Goal: Transaction & Acquisition: Purchase product/service

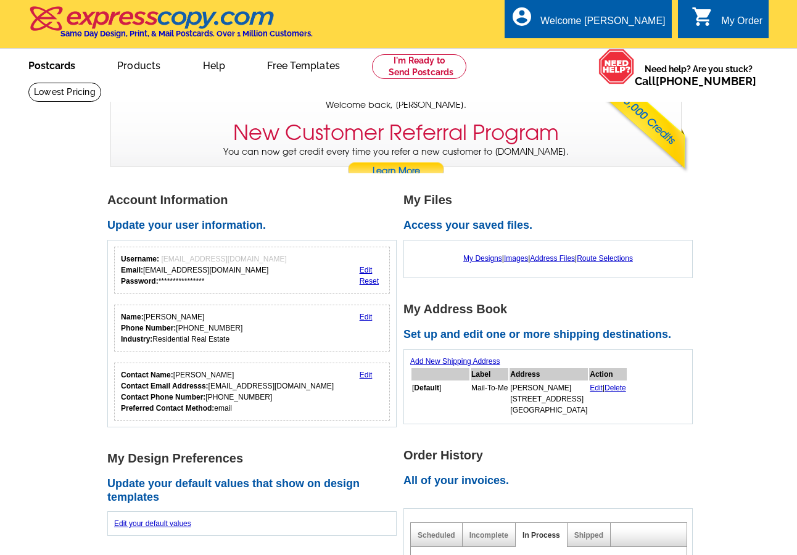
click at [49, 72] on link "Postcards" at bounding box center [52, 64] width 86 height 29
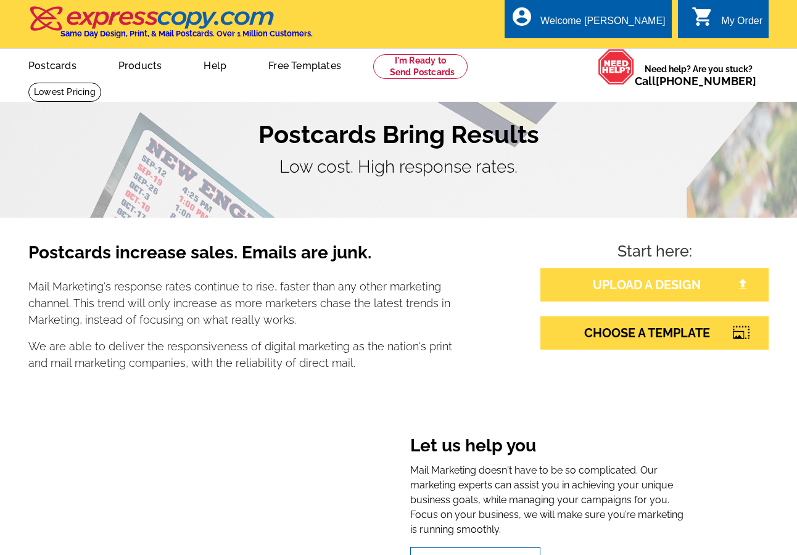
click at [632, 287] on link "UPLOAD A DESIGN" at bounding box center [654, 284] width 228 height 33
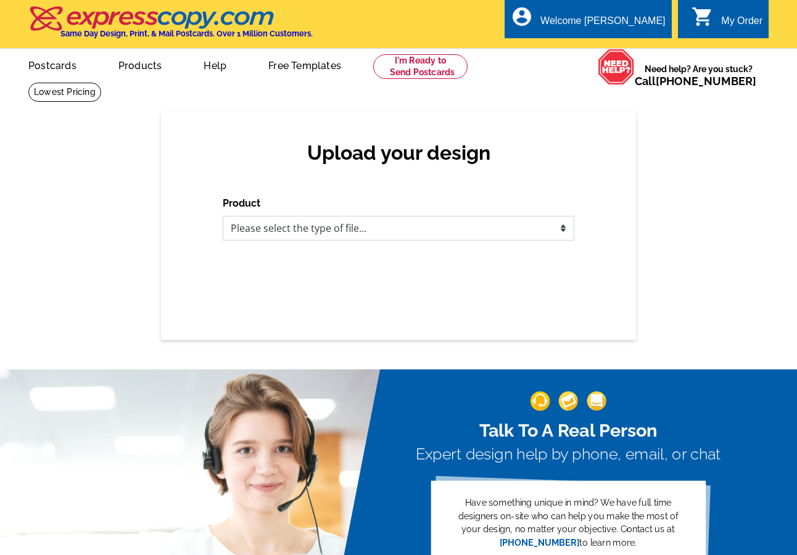
click at [365, 232] on select "Please select the type of file... Postcards Business Cards Letters and flyers G…" at bounding box center [399, 228] width 352 height 25
select select "1"
click at [223, 217] on select "Please select the type of file... Postcards Business Cards Letters and flyers G…" at bounding box center [399, 228] width 352 height 25
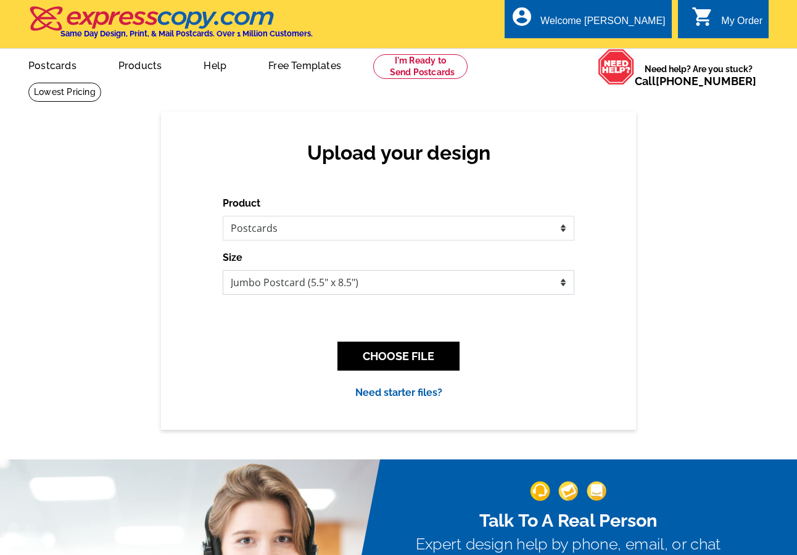
click at [443, 281] on select "Jumbo Postcard (5.5" x 8.5") Regular Postcard (4.25" x 5.6") Panoramic Postcard…" at bounding box center [399, 282] width 352 height 25
select select "3"
click at [223, 271] on select "Jumbo Postcard (5.5" x 8.5") Regular Postcard (4.25" x 5.6") Panoramic Postcard…" at bounding box center [399, 282] width 352 height 25
click at [611, 268] on div "Upload your design Product Please select the type of file... Postcards Business…" at bounding box center [398, 271] width 475 height 318
click at [411, 358] on button "CHOOSE FILE" at bounding box center [398, 356] width 122 height 29
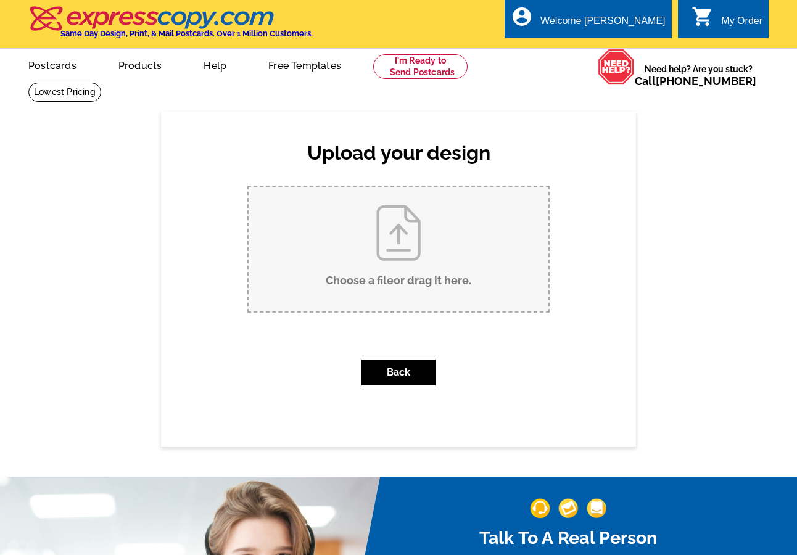
click at [444, 256] on input "Choose a file or drag it here ." at bounding box center [399, 249] width 300 height 125
type input "C:\fakepath\Ice Cream Social - BACK.pdf"
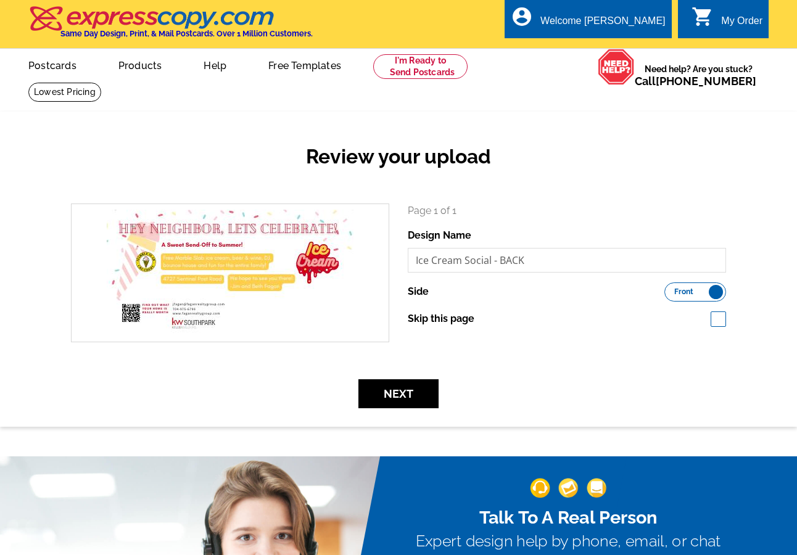
click at [713, 293] on label "Front Back" at bounding box center [695, 292] width 62 height 19
click at [671, 289] on input "Front Back" at bounding box center [671, 289] width 0 height 0
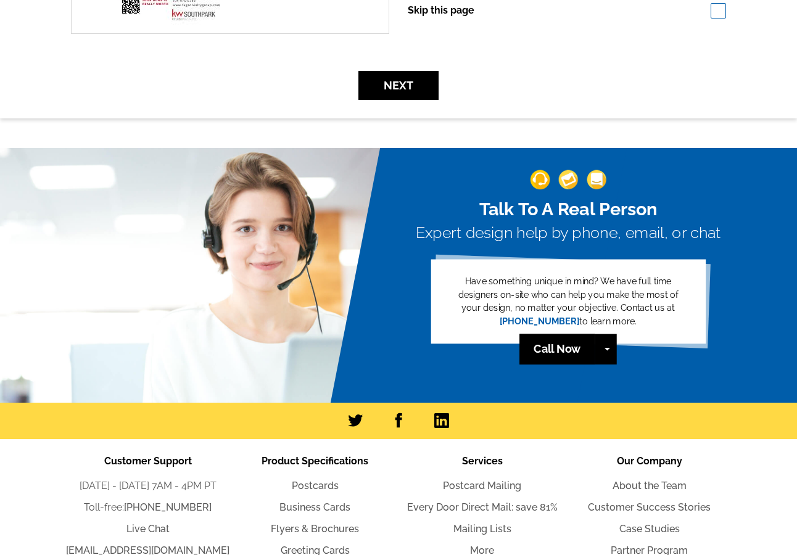
scroll to position [62, 0]
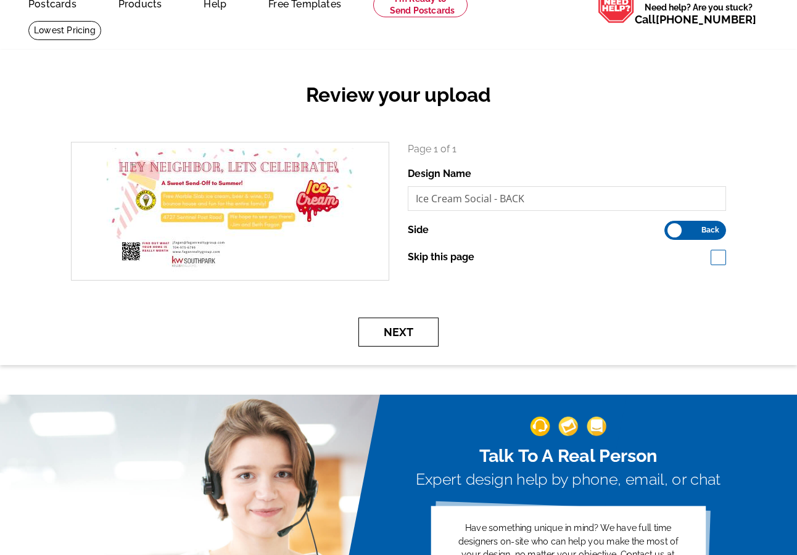
click at [425, 329] on button "Next" at bounding box center [398, 332] width 80 height 29
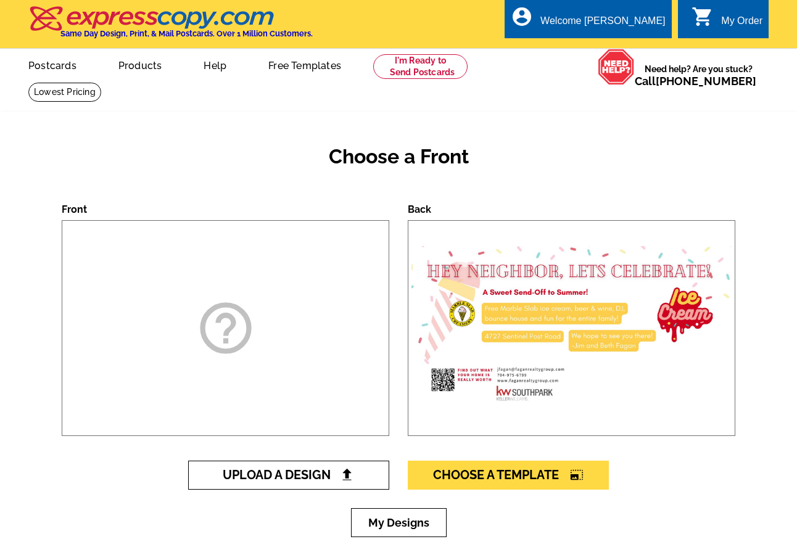
click at [275, 484] on link "Upload A Design" at bounding box center [288, 475] width 201 height 29
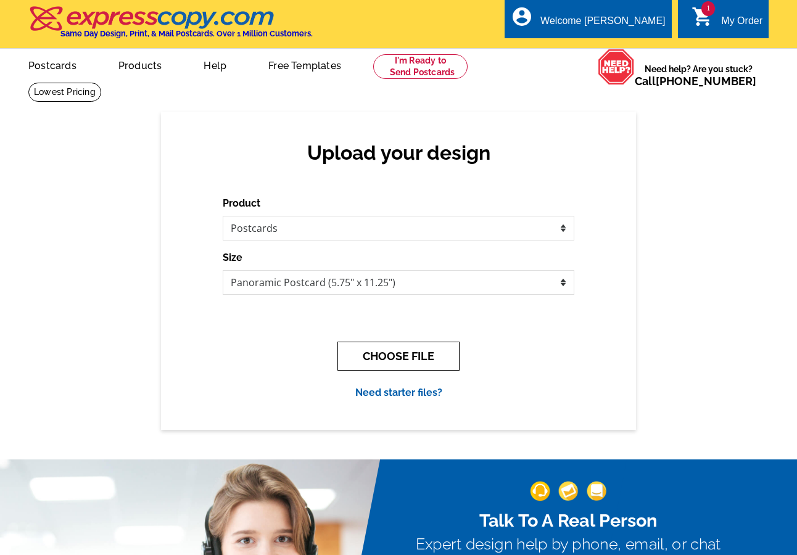
click at [381, 347] on button "CHOOSE FILE" at bounding box center [398, 356] width 122 height 29
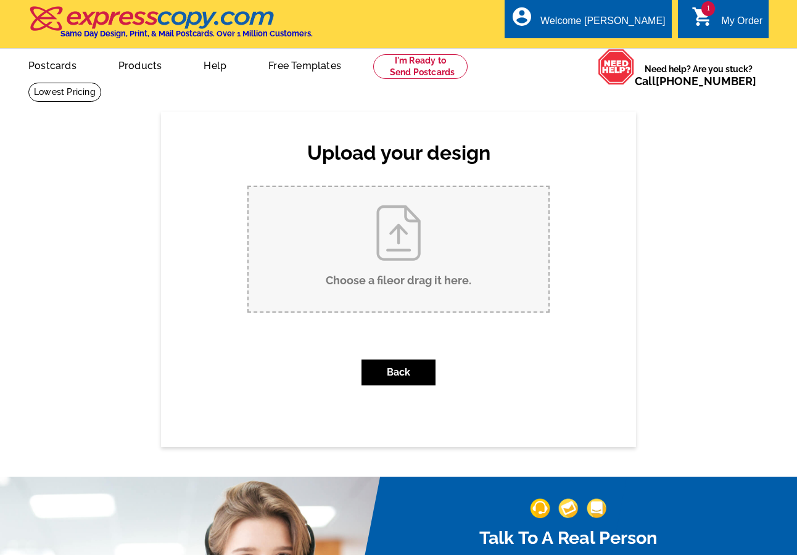
click at [411, 261] on input "Choose a file or drag it here ." at bounding box center [399, 249] width 300 height 125
type input "C:\fakepath\Ice Cream Social - FRONT.pdf"
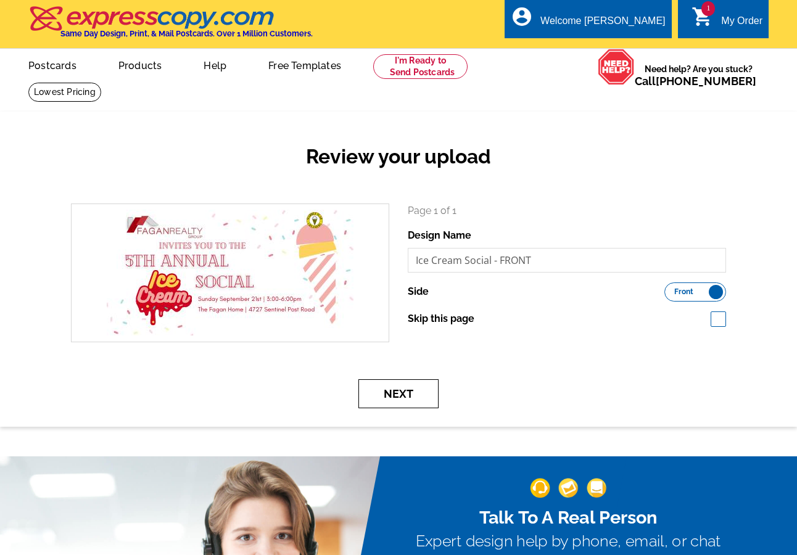
click at [415, 392] on button "Next" at bounding box center [398, 393] width 80 height 29
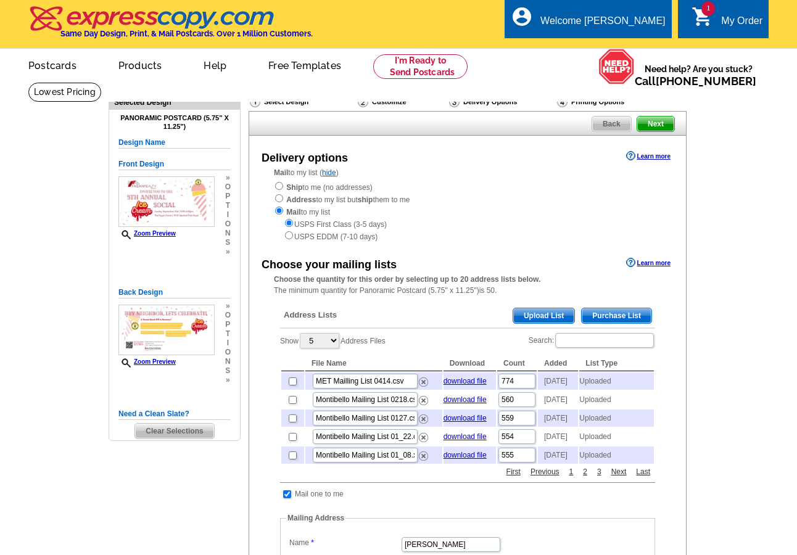
click at [531, 314] on span "Upload List" at bounding box center [543, 315] width 61 height 15
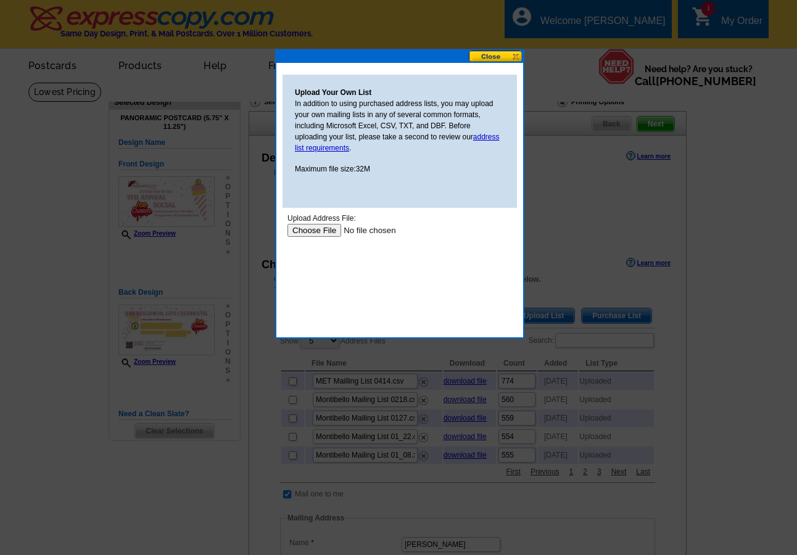
click at [316, 232] on input "file" at bounding box center [365, 230] width 156 height 13
click at [316, 226] on input "file" at bounding box center [365, 230] width 156 height 13
click at [326, 229] on input "file" at bounding box center [365, 230] width 156 height 13
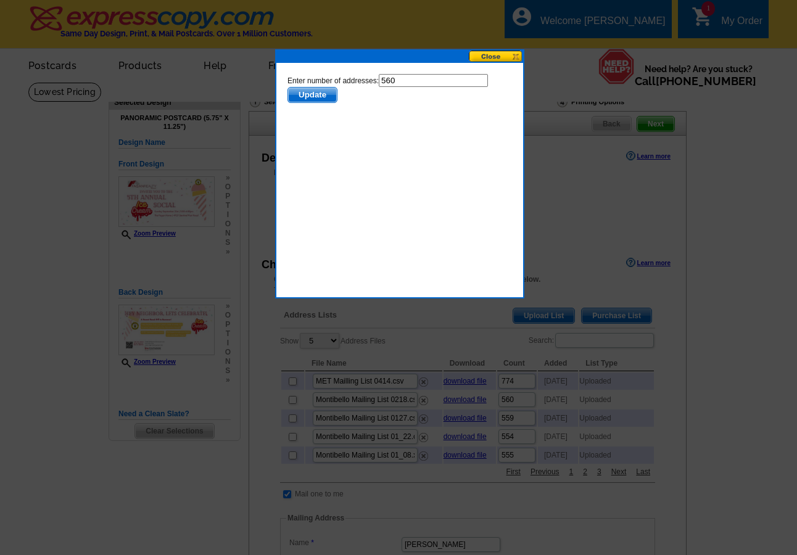
click at [315, 94] on span "Update" at bounding box center [312, 95] width 49 height 15
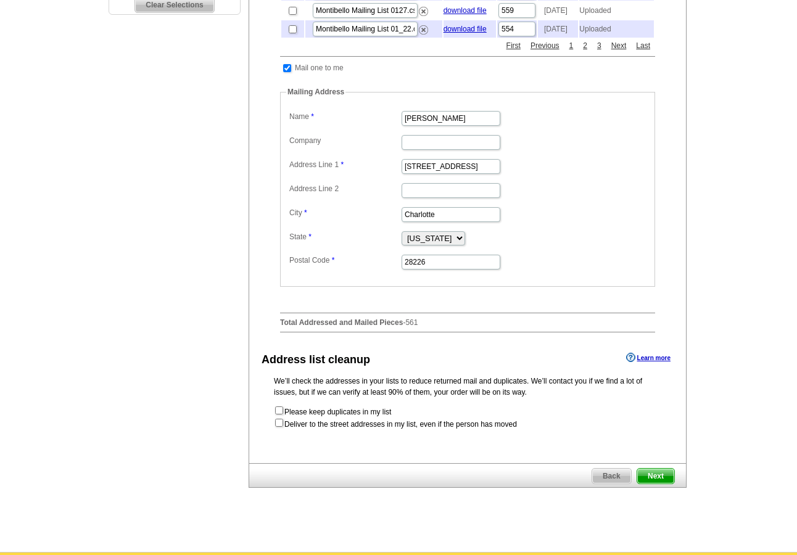
scroll to position [404, 0]
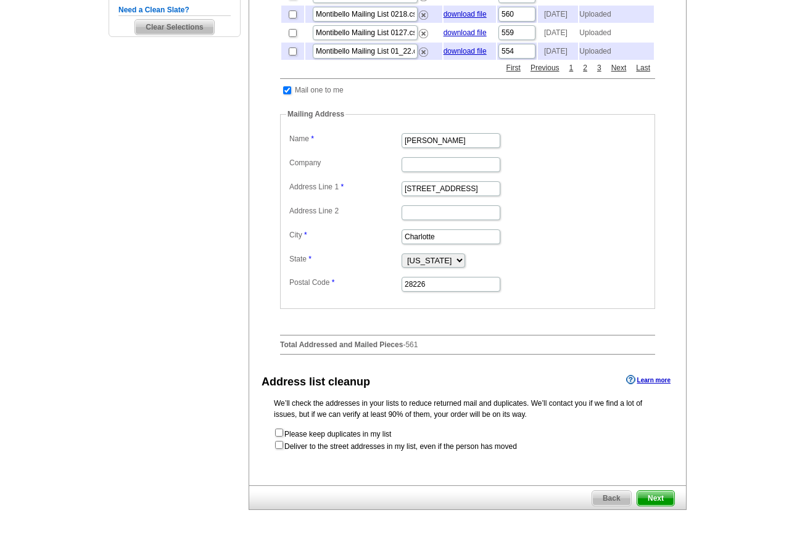
click at [649, 506] on span "Next" at bounding box center [655, 498] width 37 height 15
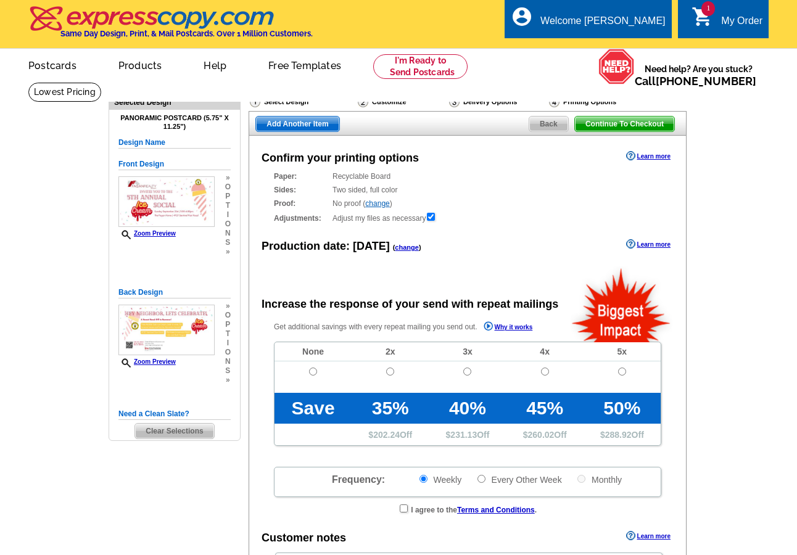
radio input "false"
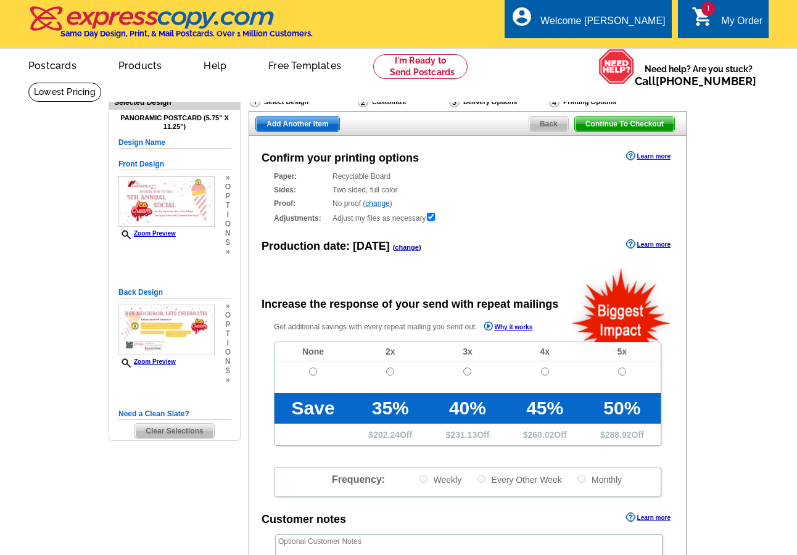
click at [499, 99] on div "Delivery Options" at bounding box center [498, 103] width 100 height 15
